Goal: Task Accomplishment & Management: Use online tool/utility

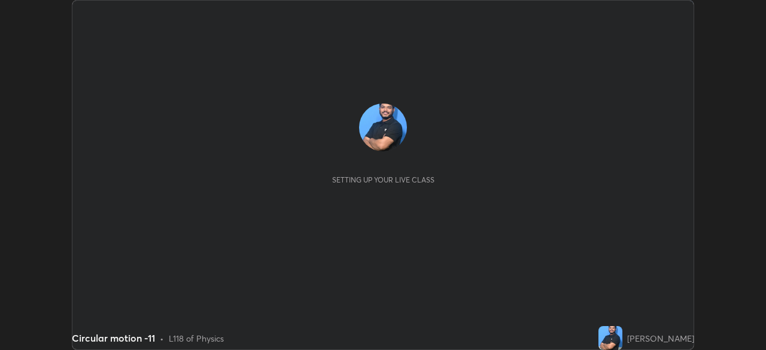
scroll to position [350, 766]
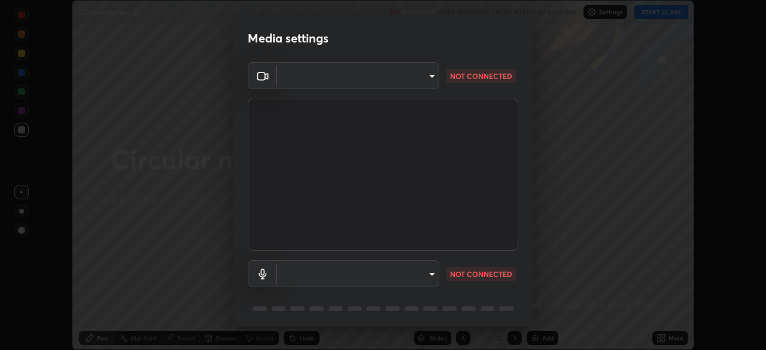
type input "6f19bd17bb1345d3381c364c08f732a45a1be43fbbd3e071611a8edbcb1d3ae0"
type input "b26882c646bee67dc3b344b1dbf842c37ce4767a2daa6019220ab5102cc6c7c8"
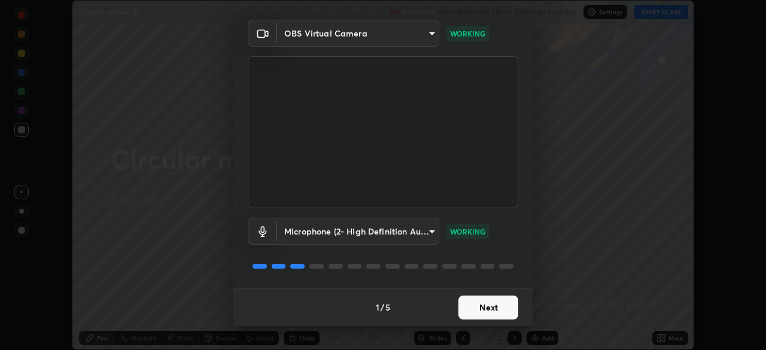
click at [473, 311] on button "Next" at bounding box center [489, 308] width 60 height 24
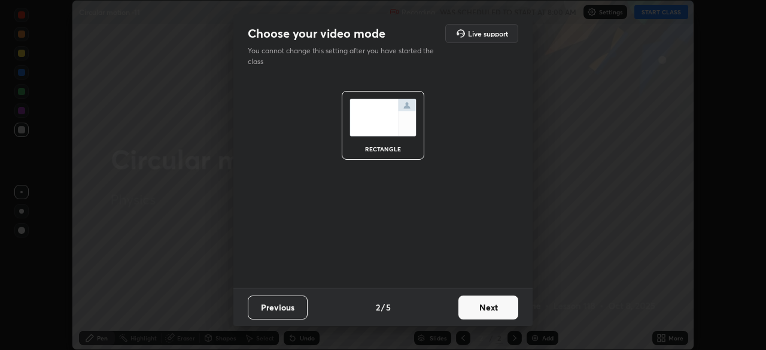
scroll to position [0, 0]
click at [477, 307] on button "Next" at bounding box center [489, 308] width 60 height 24
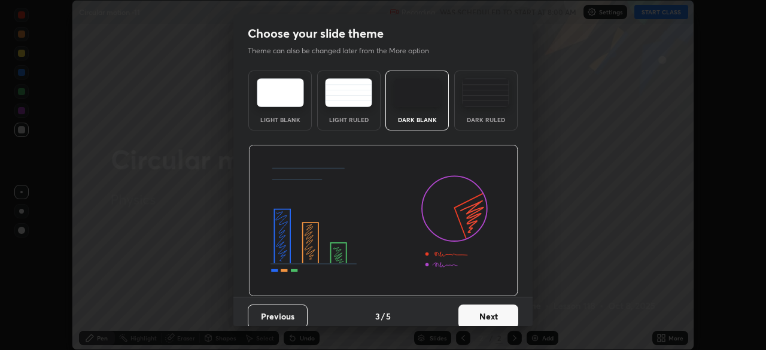
click at [477, 310] on button "Next" at bounding box center [489, 317] width 60 height 24
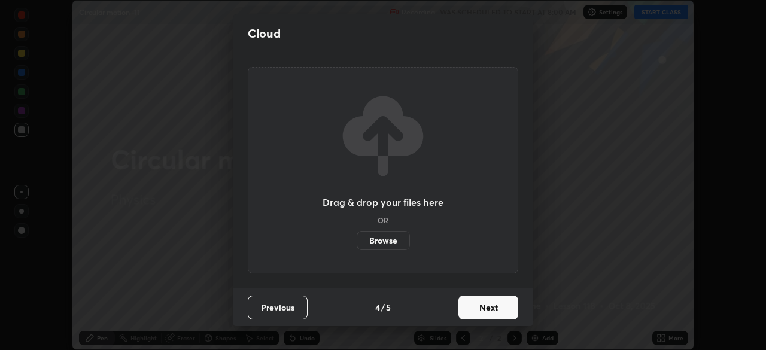
click at [477, 306] on button "Next" at bounding box center [489, 308] width 60 height 24
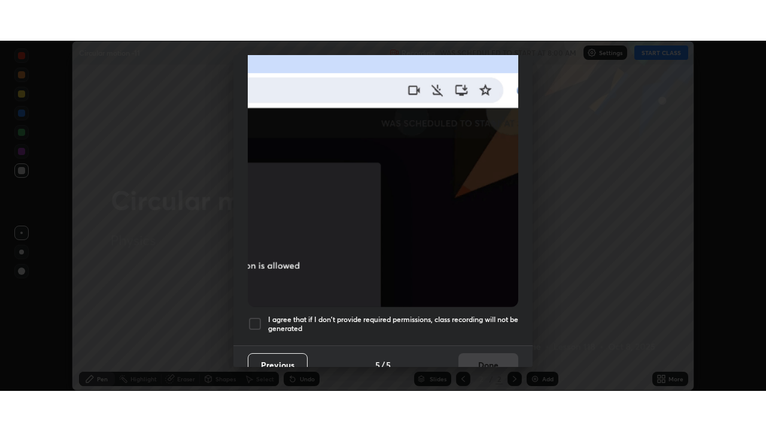
scroll to position [287, 0]
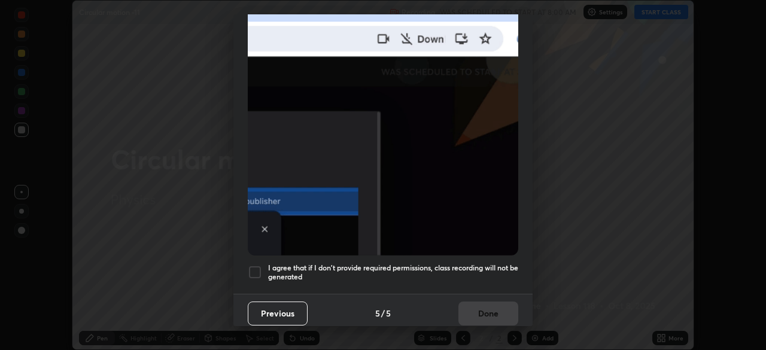
click at [254, 265] on div at bounding box center [255, 272] width 14 height 14
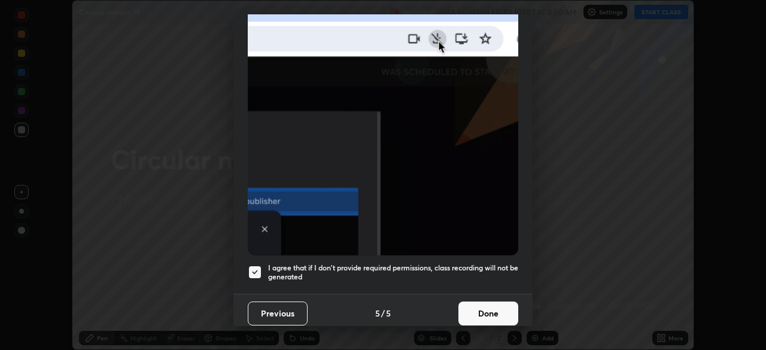
click at [474, 315] on button "Done" at bounding box center [489, 314] width 60 height 24
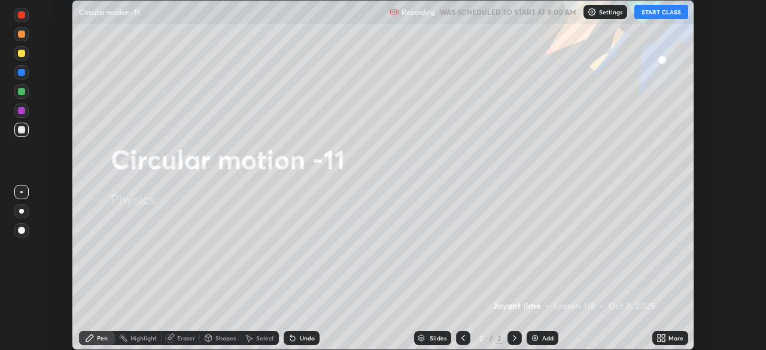
click at [652, 14] on button "START CLASS" at bounding box center [662, 12] width 54 height 14
click at [663, 340] on icon at bounding box center [663, 340] width 3 height 3
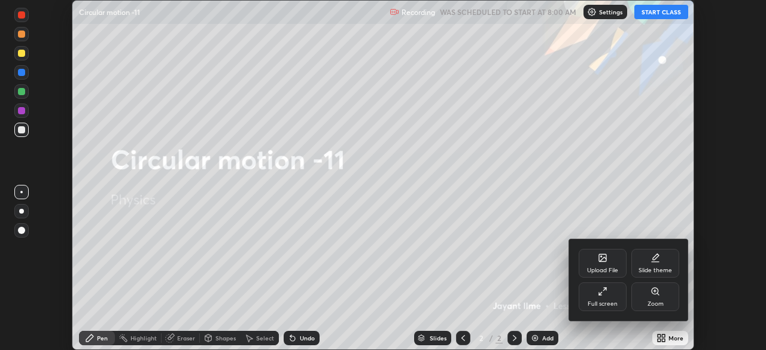
click at [607, 298] on div "Full screen" at bounding box center [603, 297] width 48 height 29
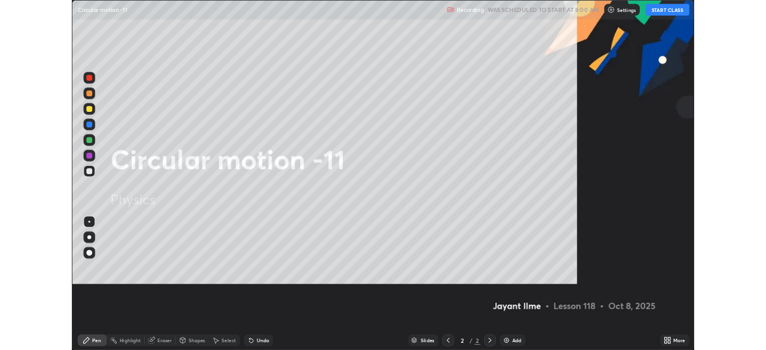
scroll to position [431, 766]
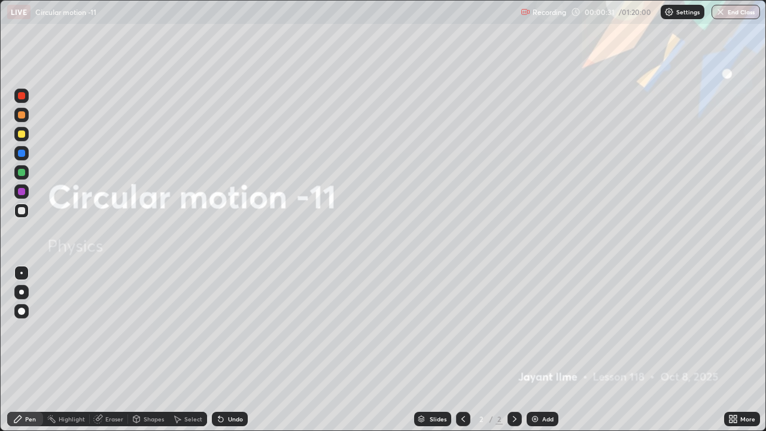
click at [542, 350] on div "Add" at bounding box center [547, 419] width 11 height 6
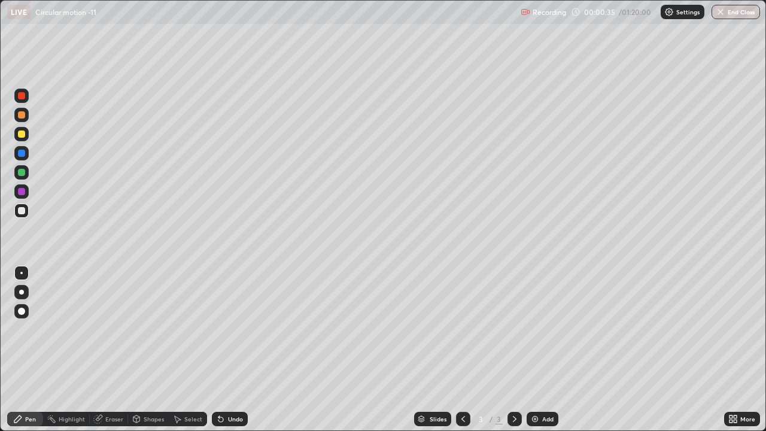
click at [23, 135] on div at bounding box center [21, 134] width 7 height 7
click at [21, 313] on div at bounding box center [21, 311] width 7 height 7
click at [735, 350] on icon at bounding box center [735, 421] width 3 height 3
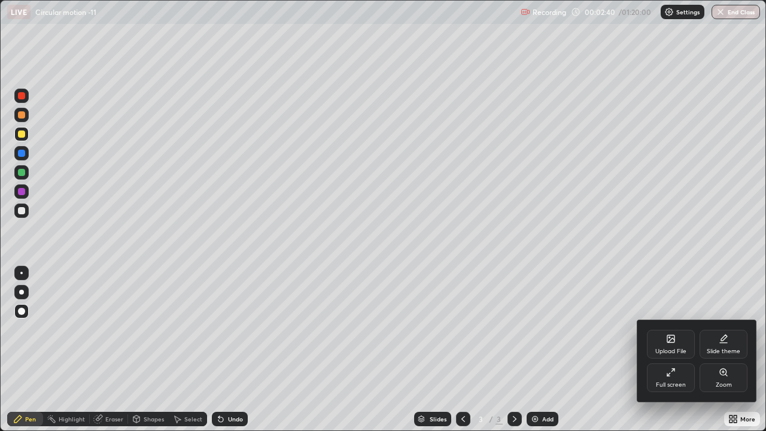
click at [672, 350] on icon at bounding box center [671, 373] width 10 height 10
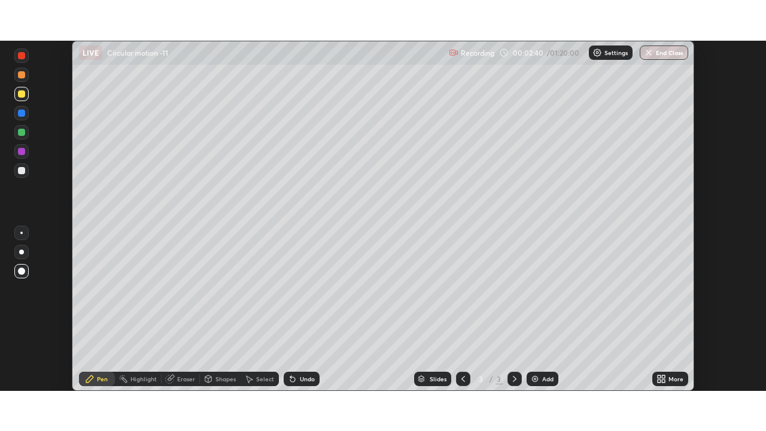
scroll to position [59524, 59108]
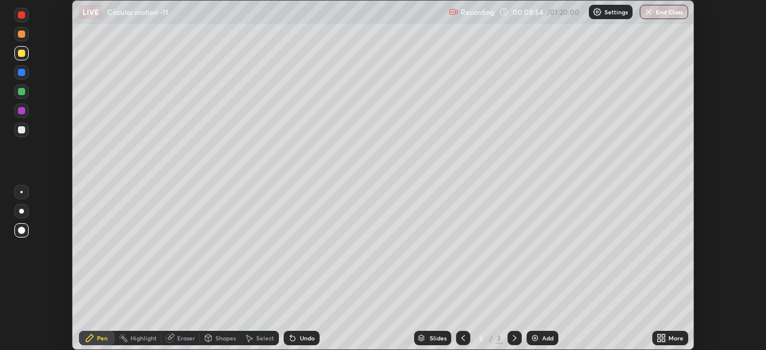
click at [663, 338] on icon at bounding box center [662, 339] width 10 height 10
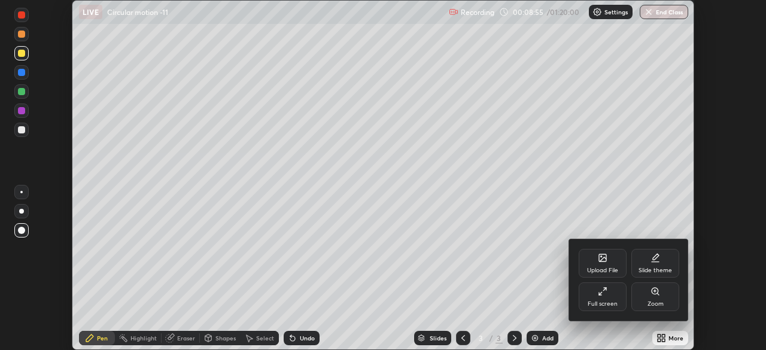
click at [605, 297] on div "Full screen" at bounding box center [603, 297] width 48 height 29
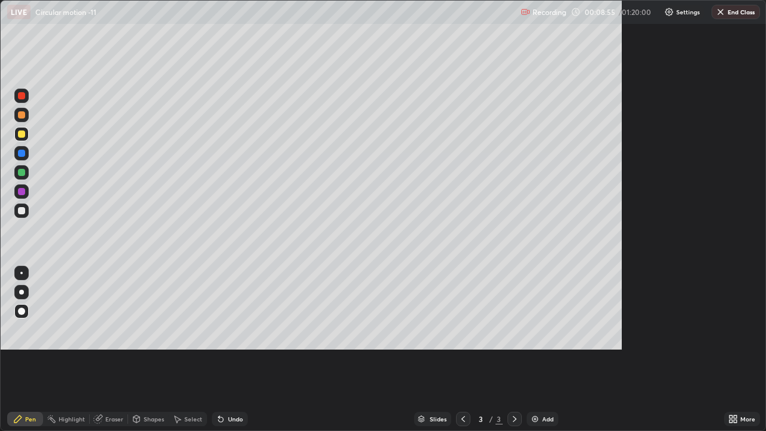
scroll to position [431, 766]
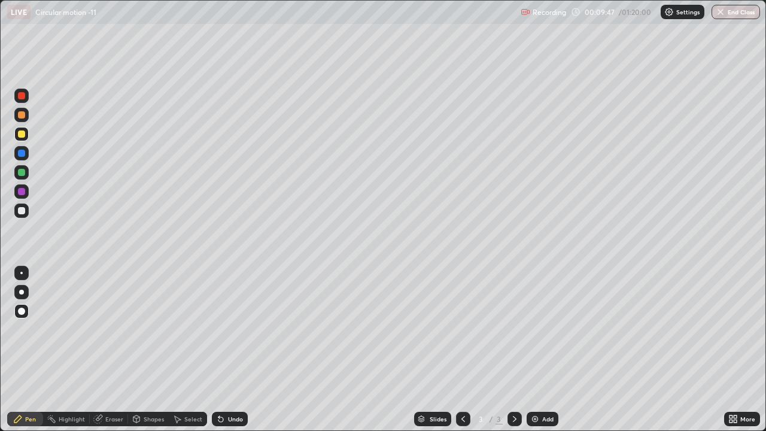
click at [22, 213] on div at bounding box center [21, 210] width 7 height 7
click at [231, 350] on div "Undo" at bounding box center [230, 419] width 36 height 14
click at [228, 350] on div "Undo" at bounding box center [230, 419] width 36 height 14
click at [226, 350] on div "Undo" at bounding box center [230, 419] width 36 height 14
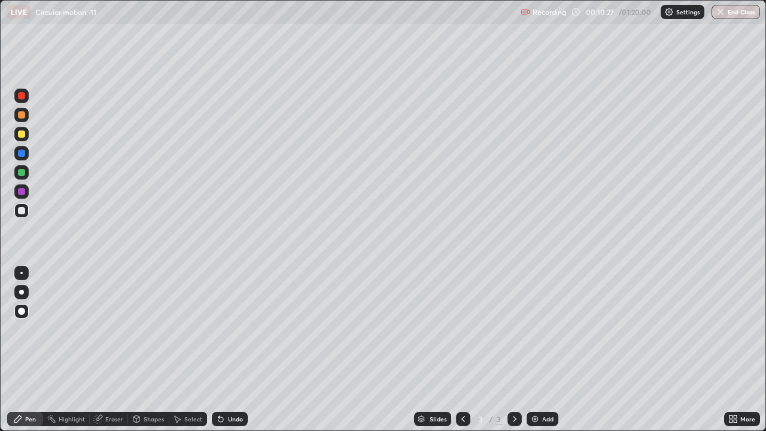
click at [225, 350] on div "Undo" at bounding box center [227, 419] width 41 height 24
click at [27, 177] on div at bounding box center [21, 172] width 14 height 14
click at [536, 350] on img at bounding box center [535, 419] width 10 height 10
click at [22, 132] on div at bounding box center [21, 134] width 7 height 7
click at [448, 350] on div "Slides" at bounding box center [432, 419] width 37 height 14
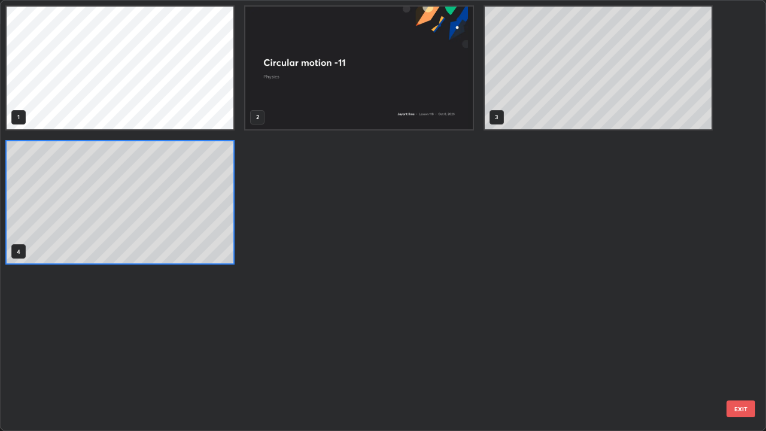
scroll to position [426, 759]
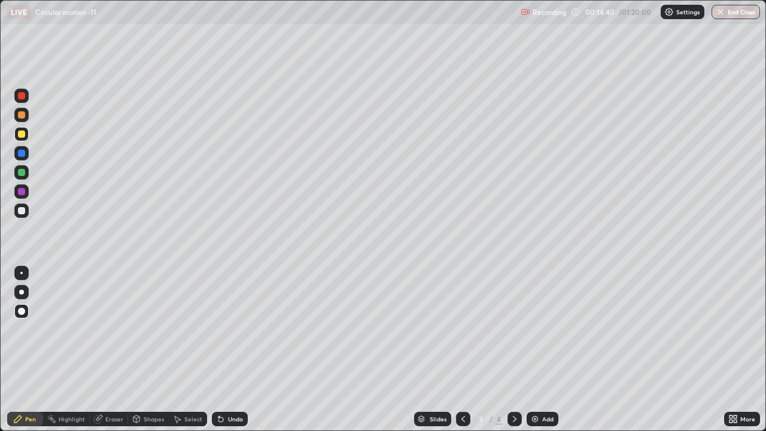
click at [514, 350] on icon at bounding box center [515, 419] width 10 height 10
click at [22, 211] on div at bounding box center [21, 210] width 7 height 7
click at [225, 350] on div "Undo" at bounding box center [230, 419] width 36 height 14
click at [456, 350] on div at bounding box center [463, 419] width 14 height 14
click at [513, 350] on icon at bounding box center [515, 419] width 4 height 6
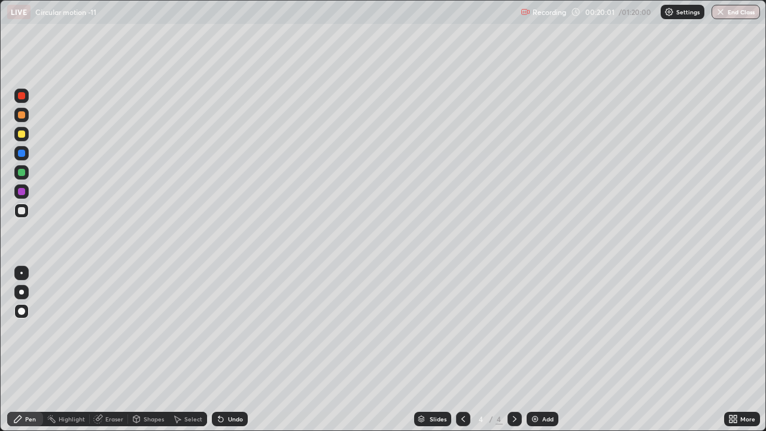
click at [28, 137] on div at bounding box center [21, 134] width 14 height 14
click at [457, 350] on div at bounding box center [463, 419] width 14 height 14
click at [499, 350] on div "4" at bounding box center [499, 419] width 7 height 11
click at [537, 350] on img at bounding box center [535, 419] width 10 height 10
click at [28, 213] on div at bounding box center [21, 211] width 14 height 14
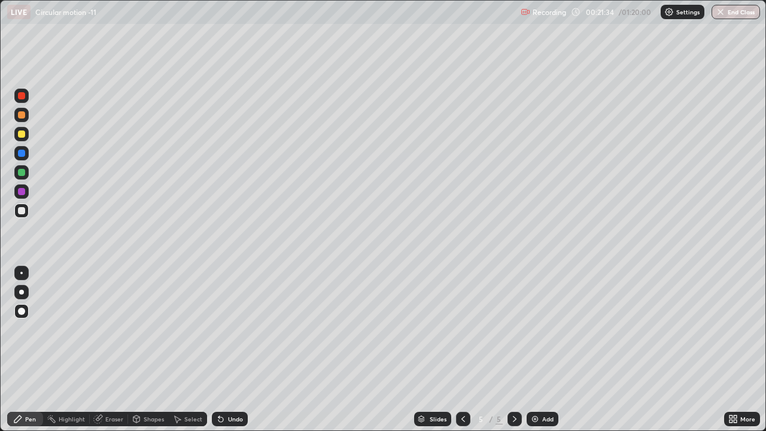
click at [21, 135] on div at bounding box center [21, 134] width 7 height 7
click at [22, 210] on div at bounding box center [21, 210] width 7 height 7
click at [22, 168] on div at bounding box center [21, 172] width 14 height 14
click at [25, 135] on div at bounding box center [21, 134] width 7 height 7
click at [535, 350] on img at bounding box center [535, 419] width 10 height 10
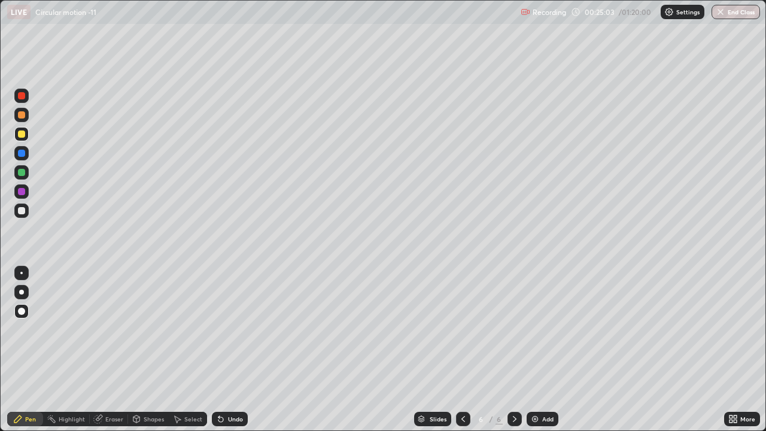
click at [22, 210] on div at bounding box center [21, 210] width 7 height 7
click at [230, 350] on div "Undo" at bounding box center [235, 419] width 15 height 6
click at [231, 350] on div "Undo" at bounding box center [235, 419] width 15 height 6
click at [533, 350] on img at bounding box center [535, 419] width 10 height 10
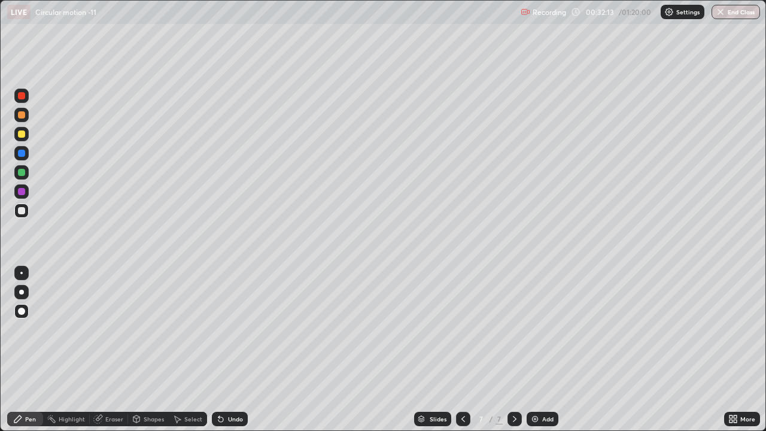
click at [23, 137] on div at bounding box center [21, 134] width 7 height 7
click at [23, 211] on div at bounding box center [21, 210] width 7 height 7
click at [232, 350] on div "Undo" at bounding box center [235, 419] width 15 height 6
click at [21, 137] on div at bounding box center [21, 134] width 7 height 7
click at [22, 213] on div at bounding box center [21, 210] width 7 height 7
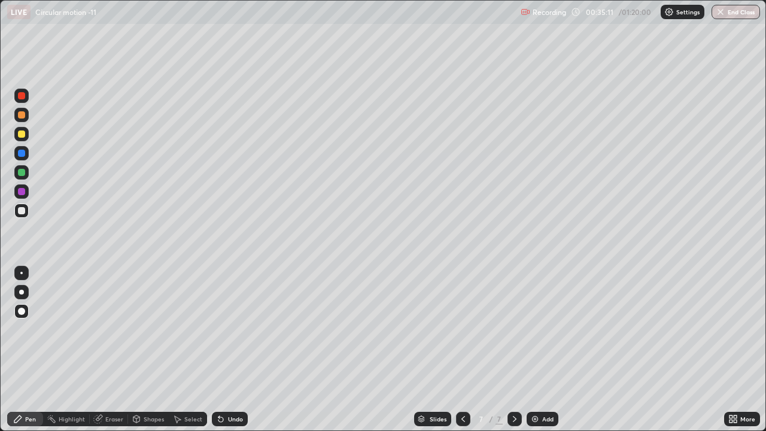
click at [22, 135] on div at bounding box center [21, 134] width 7 height 7
click at [21, 209] on div at bounding box center [21, 210] width 7 height 7
click at [550, 350] on div "Add" at bounding box center [547, 419] width 11 height 6
click at [225, 350] on div "Undo" at bounding box center [230, 419] width 36 height 14
click at [228, 350] on div "Undo" at bounding box center [235, 419] width 15 height 6
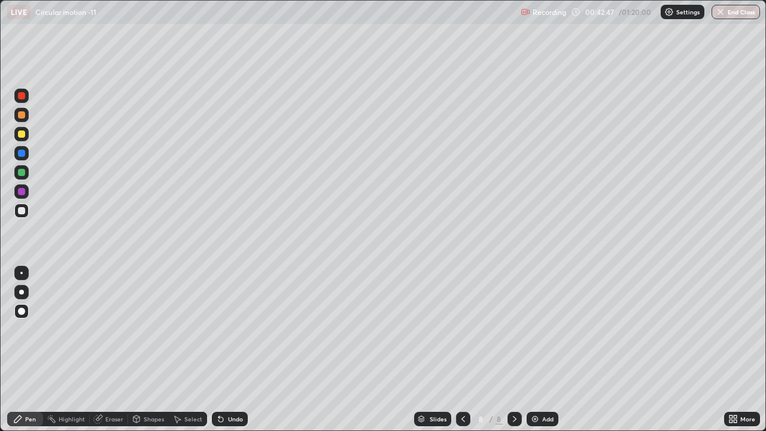
click at [229, 350] on div "Undo" at bounding box center [235, 419] width 15 height 6
click at [230, 350] on div "Undo" at bounding box center [235, 419] width 15 height 6
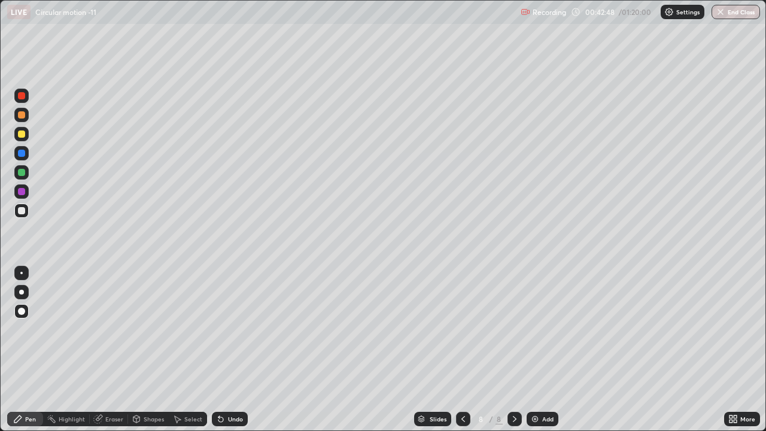
click at [229, 350] on div "Undo" at bounding box center [235, 419] width 15 height 6
click at [553, 350] on div "Add" at bounding box center [543, 419] width 32 height 14
click at [16, 137] on div at bounding box center [21, 134] width 14 height 14
click at [154, 350] on div "Shapes" at bounding box center [154, 419] width 20 height 6
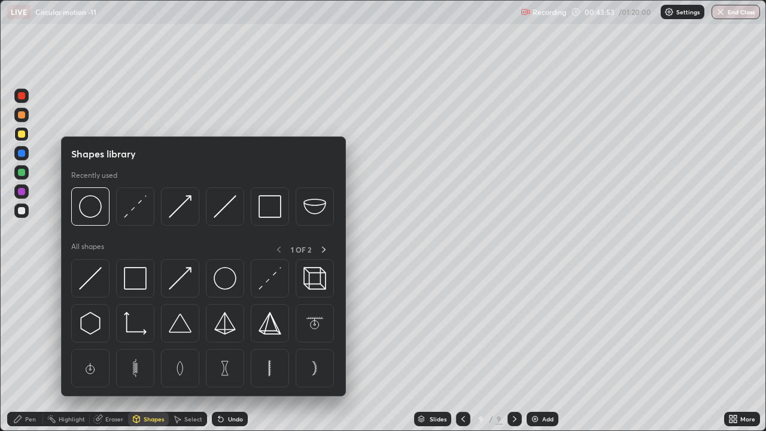
click at [110, 350] on div "Eraser" at bounding box center [114, 419] width 18 height 6
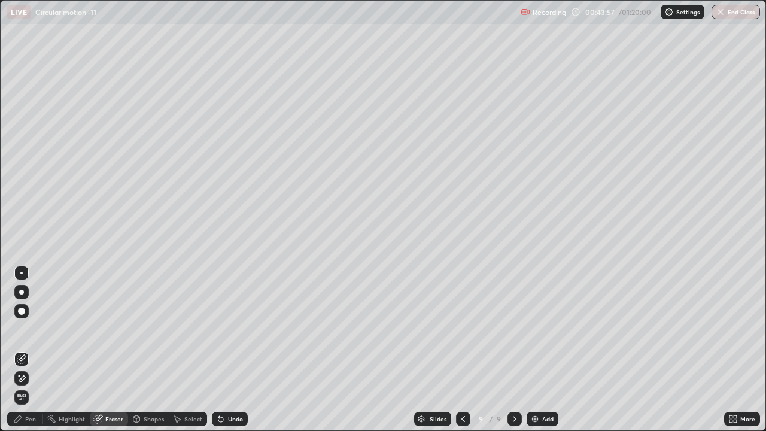
click at [27, 350] on div "Pen" at bounding box center [30, 419] width 11 height 6
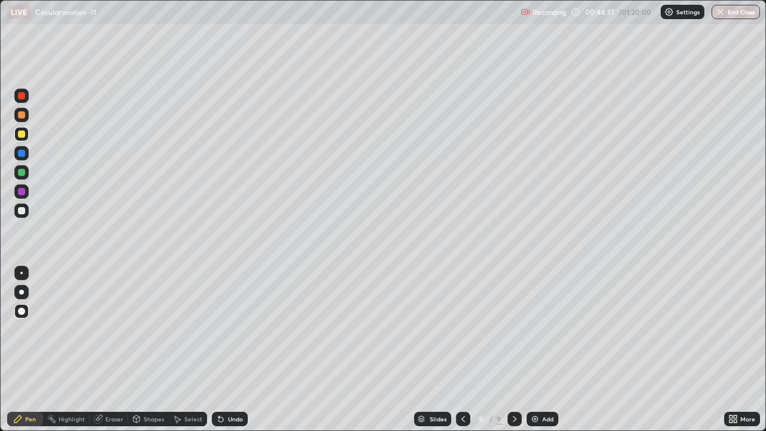
click at [22, 211] on div at bounding box center [21, 210] width 7 height 7
click at [20, 134] on div at bounding box center [21, 134] width 7 height 7
click at [22, 312] on div at bounding box center [21, 311] width 7 height 7
click at [23, 213] on div at bounding box center [21, 210] width 7 height 7
click at [21, 174] on div at bounding box center [21, 172] width 7 height 7
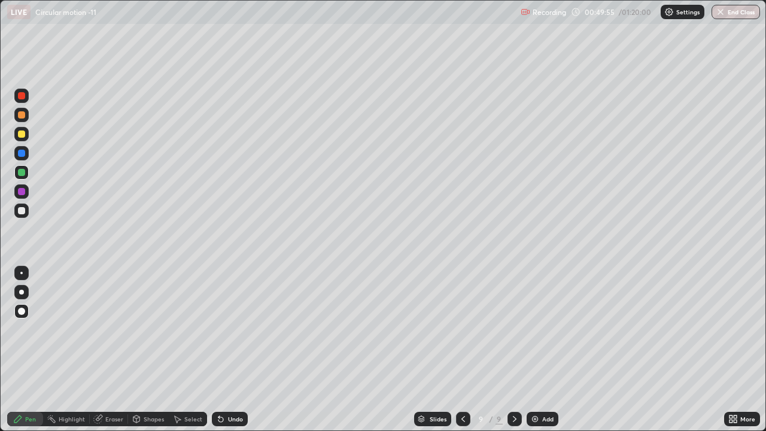
click at [539, 350] on div "Add" at bounding box center [543, 419] width 32 height 14
click at [456, 350] on div at bounding box center [463, 419] width 14 height 14
click at [514, 350] on icon at bounding box center [515, 419] width 10 height 10
click at [22, 137] on div at bounding box center [21, 134] width 7 height 7
click at [22, 215] on div at bounding box center [21, 211] width 14 height 14
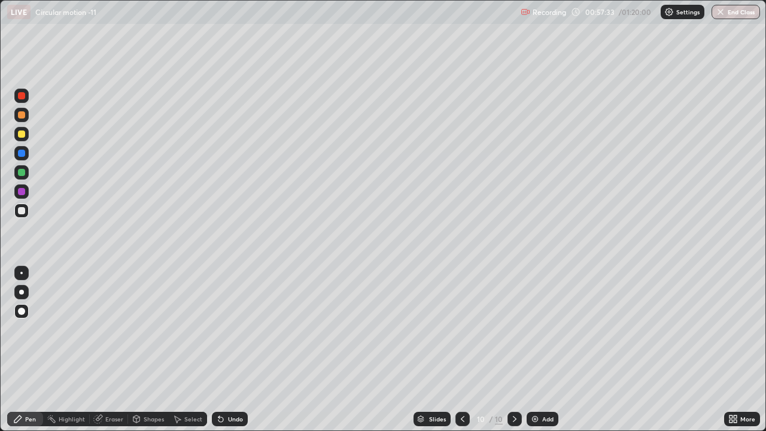
click at [18, 137] on div at bounding box center [21, 134] width 14 height 14
click at [23, 213] on div at bounding box center [21, 210] width 7 height 7
click at [534, 350] on img at bounding box center [535, 419] width 10 height 10
click at [25, 216] on div at bounding box center [21, 211] width 14 height 14
click at [24, 133] on div at bounding box center [21, 134] width 7 height 7
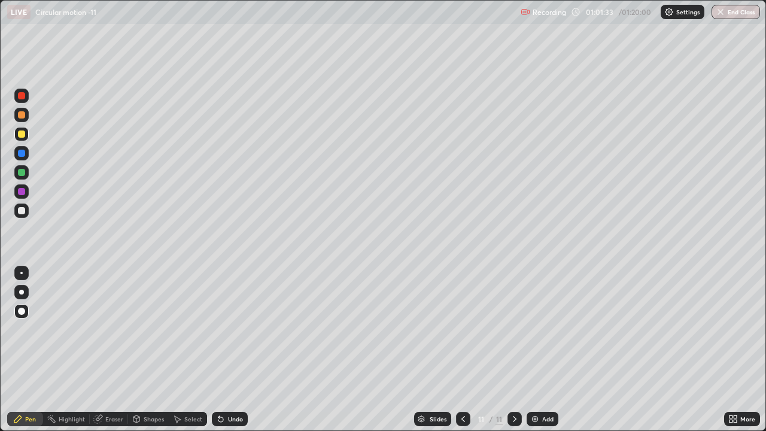
click at [456, 350] on div at bounding box center [463, 419] width 14 height 14
click at [25, 213] on div at bounding box center [21, 210] width 7 height 7
click at [514, 350] on icon at bounding box center [515, 419] width 10 height 10
click at [25, 137] on div at bounding box center [21, 134] width 7 height 7
click at [232, 350] on div "Undo" at bounding box center [230, 419] width 36 height 14
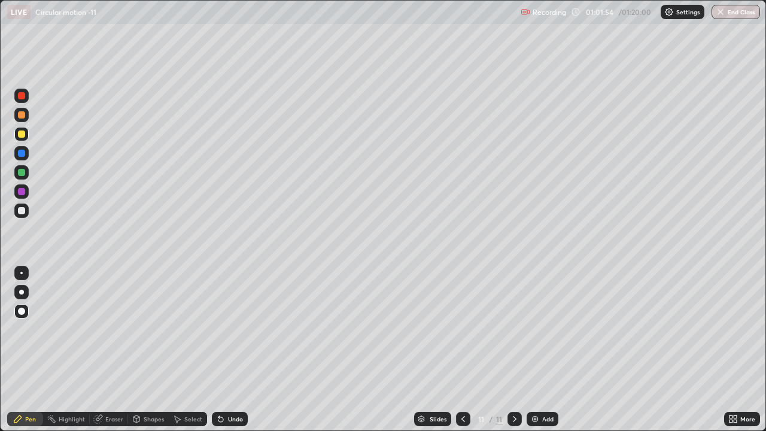
click at [232, 350] on div "Undo" at bounding box center [230, 419] width 36 height 14
click at [235, 350] on div "Undo" at bounding box center [235, 419] width 15 height 6
click at [23, 217] on div at bounding box center [21, 211] width 14 height 14
click at [527, 350] on div "Add" at bounding box center [543, 419] width 32 height 14
click at [22, 138] on div at bounding box center [21, 134] width 14 height 14
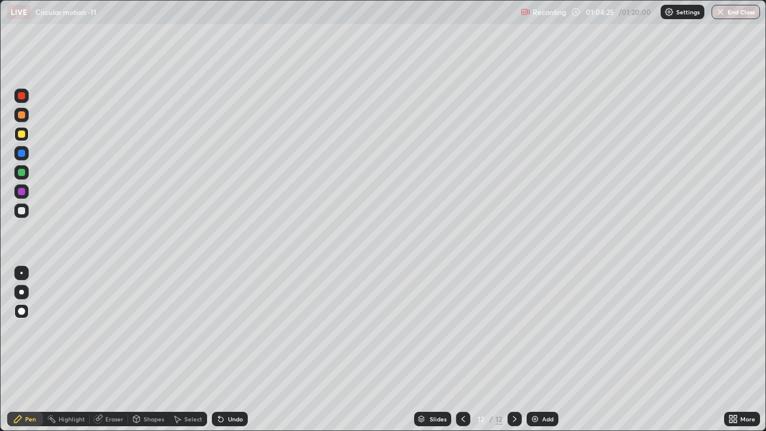
click at [22, 211] on div at bounding box center [21, 210] width 7 height 7
click at [20, 134] on div at bounding box center [21, 134] width 7 height 7
click at [22, 210] on div at bounding box center [21, 210] width 7 height 7
click at [19, 138] on div at bounding box center [21, 134] width 14 height 14
click at [23, 210] on div at bounding box center [21, 210] width 7 height 7
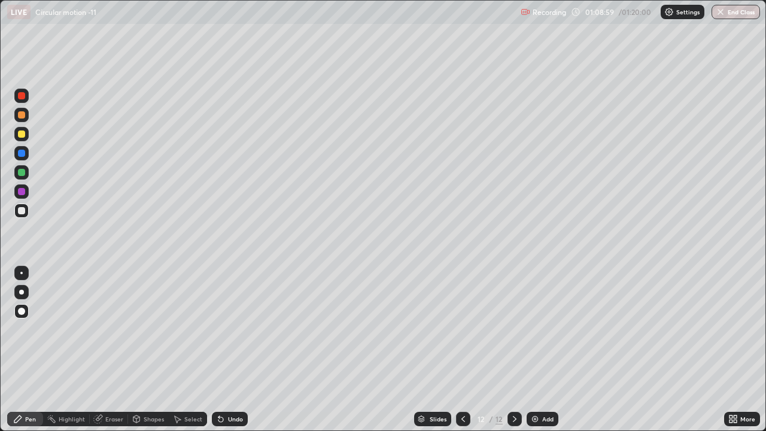
click at [539, 350] on div "Add" at bounding box center [543, 419] width 32 height 14
click at [22, 211] on div at bounding box center [21, 210] width 7 height 7
click at [25, 136] on div at bounding box center [21, 134] width 14 height 14
click at [22, 211] on div at bounding box center [21, 210] width 7 height 7
click at [21, 140] on div at bounding box center [21, 134] width 14 height 14
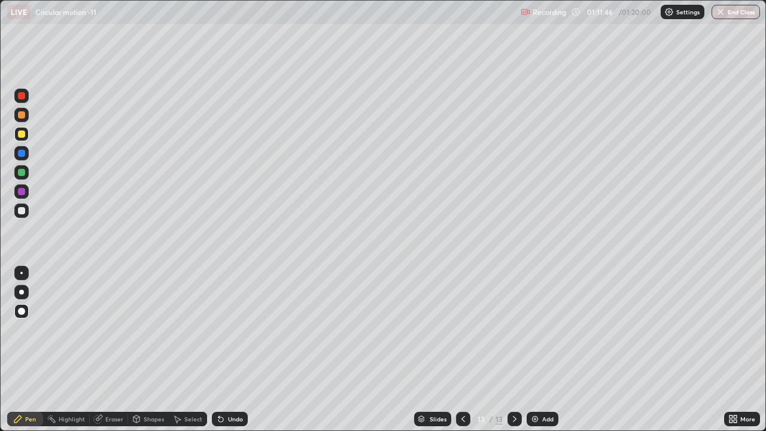
click at [20, 210] on div at bounding box center [21, 210] width 7 height 7
click at [24, 172] on div at bounding box center [21, 172] width 7 height 7
click at [21, 216] on div at bounding box center [21, 211] width 14 height 14
click at [22, 176] on div at bounding box center [21, 172] width 14 height 14
click at [462, 350] on icon at bounding box center [464, 419] width 10 height 10
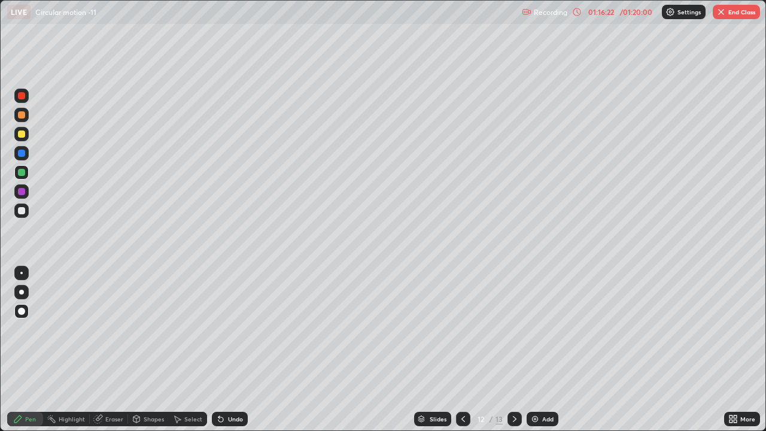
click at [462, 350] on icon at bounding box center [464, 419] width 10 height 10
click at [514, 350] on icon at bounding box center [515, 419] width 10 height 10
click at [741, 14] on button "End Class" at bounding box center [736, 12] width 47 height 14
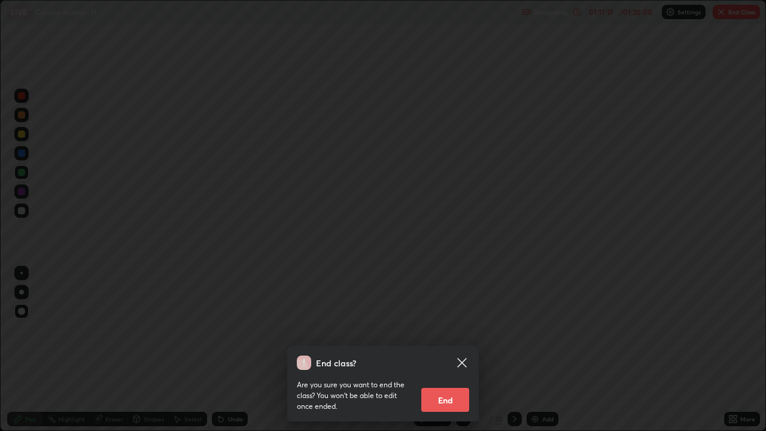
click at [448, 350] on button "End" at bounding box center [446, 400] width 48 height 24
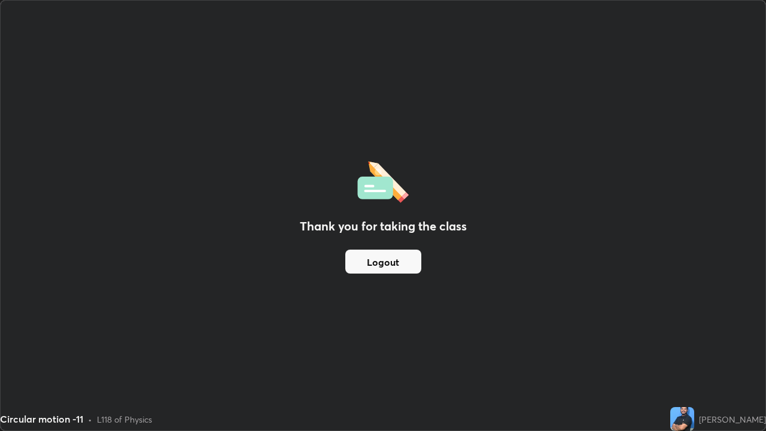
click at [386, 56] on div "Thank you for taking the class Logout" at bounding box center [383, 216] width 765 height 430
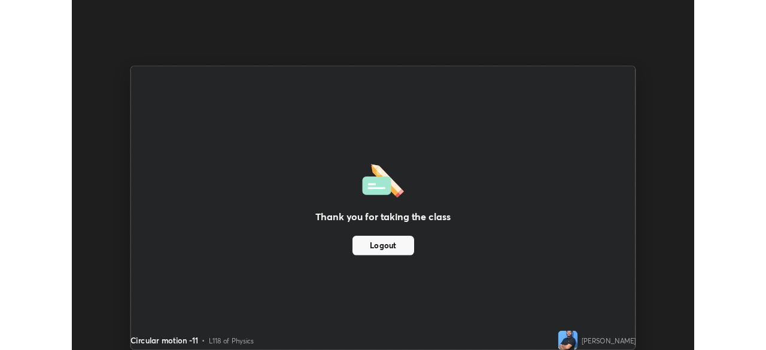
scroll to position [59524, 59108]
